Goal: Information Seeking & Learning: Learn about a topic

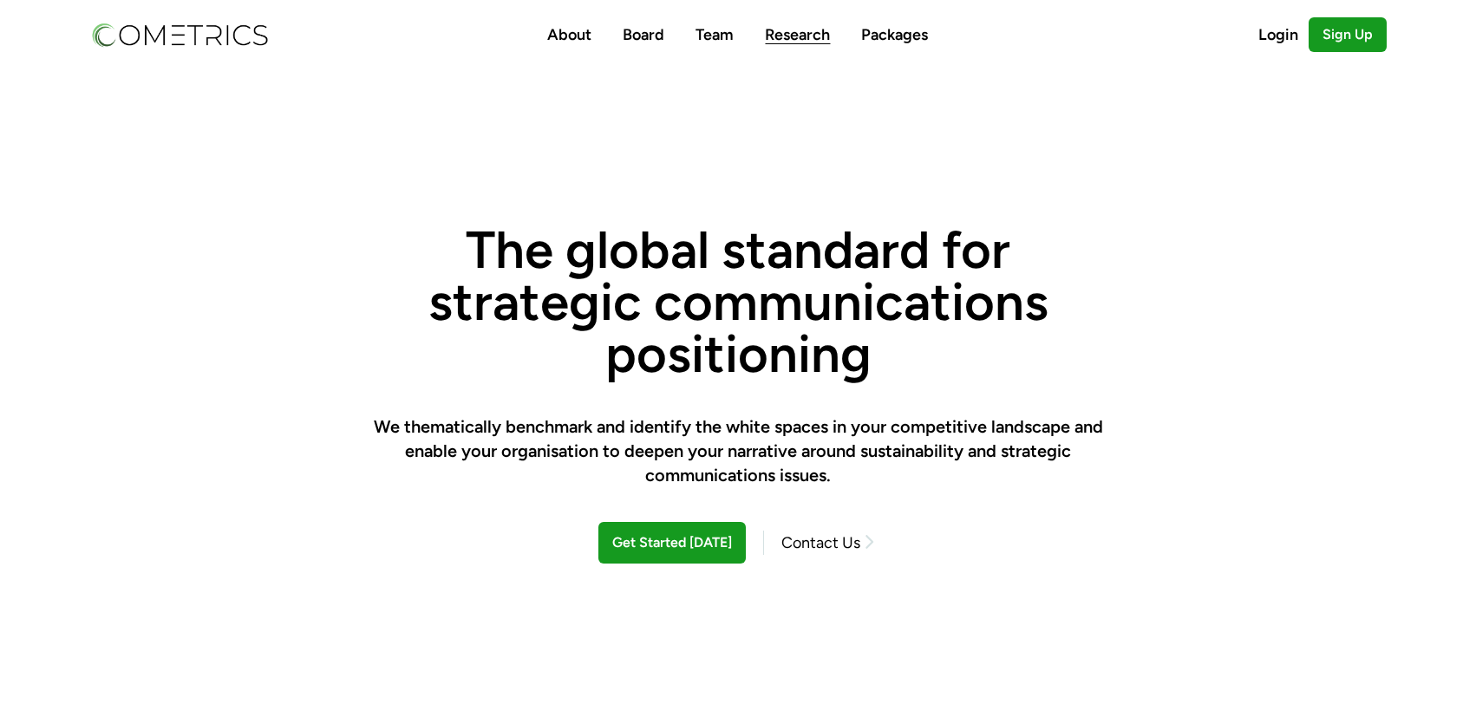
click at [792, 38] on link "Research" at bounding box center [797, 34] width 65 height 19
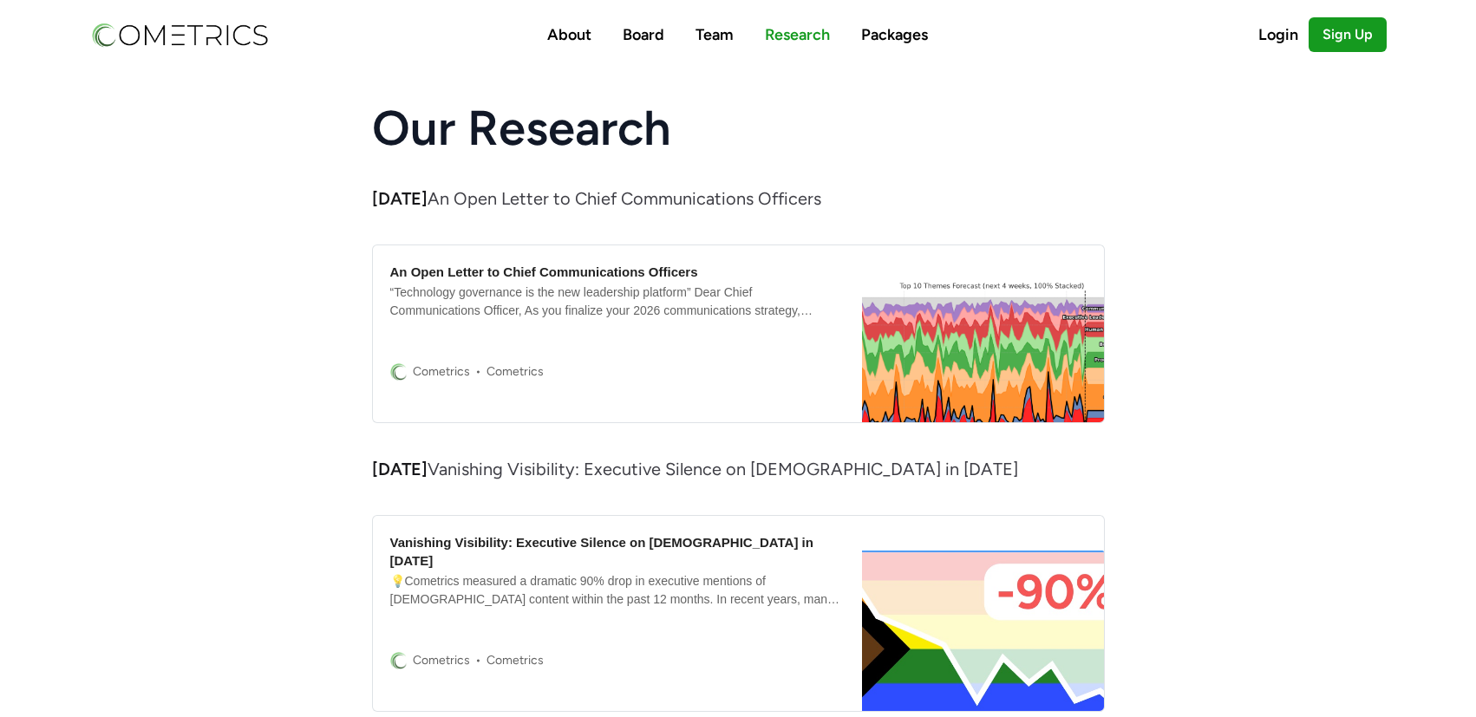
click at [679, 353] on div "Cometrics Cometrics" at bounding box center [617, 372] width 455 height 66
